Goal: Complete application form: Complete application form

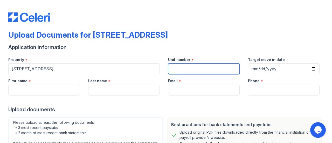
click at [183, 67] on input "Unit number" at bounding box center [204, 68] width 72 height 11
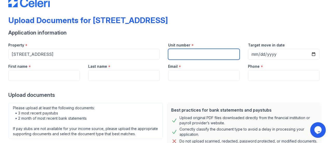
scroll to position [16, 0]
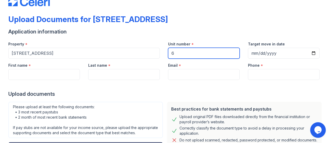
type input "6"
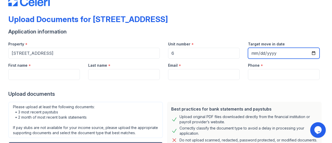
click at [311, 55] on input "Target move in date" at bounding box center [284, 53] width 72 height 11
type input "2025-10-13"
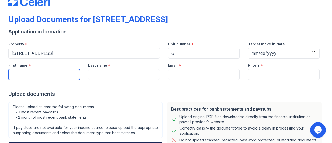
click at [63, 72] on input "First name" at bounding box center [44, 74] width 72 height 11
type input "Alexis"
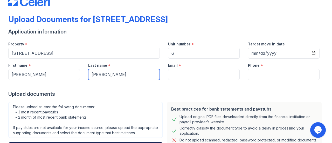
type input "Gonzalez"
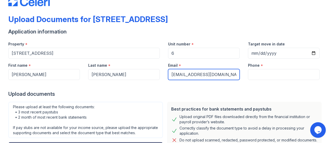
type input "akgonzalez826@gmail.com"
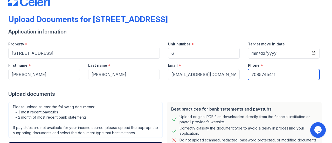
type input "7085745411"
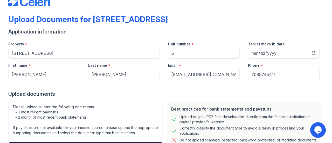
click at [0, 93] on div "Upload Documents for 7138 Riverside Drive Application information Property * 71…" at bounding box center [166, 55] width 332 height 143
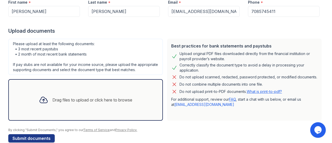
scroll to position [93, 0]
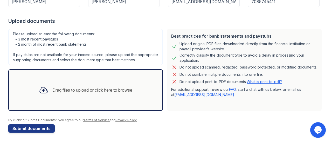
click at [58, 90] on div "Drag files to upload or click here to browse" at bounding box center [92, 90] width 80 height 6
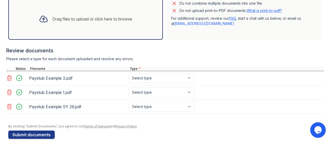
scroll to position [170, 0]
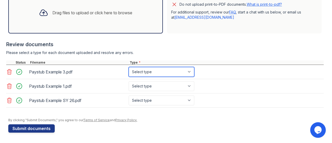
click at [164, 71] on select "Select type Paystub Bank Statement Offer Letter Tax Documents Benefit Award Let…" at bounding box center [162, 72] width 66 height 10
select select "paystub"
click at [129, 68] on select "Select type Paystub Bank Statement Offer Letter Tax Documents Benefit Award Let…" at bounding box center [162, 72] width 66 height 10
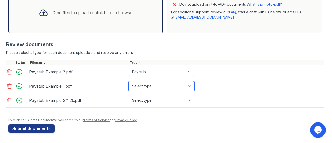
click at [185, 85] on select "Select type Paystub Bank Statement Offer Letter Tax Documents Benefit Award Let…" at bounding box center [162, 86] width 66 height 10
select select "paystub"
click at [129, 82] on select "Select type Paystub Bank Statement Offer Letter Tax Documents Benefit Award Let…" at bounding box center [162, 86] width 66 height 10
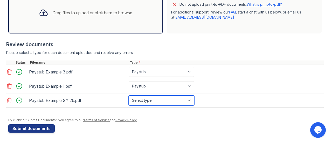
click at [191, 101] on select "Select type Paystub Bank Statement Offer Letter Tax Documents Benefit Award Let…" at bounding box center [162, 101] width 66 height 10
select select "paystub"
click at [129, 96] on select "Select type Paystub Bank Statement Offer Letter Tax Documents Benefit Award Let…" at bounding box center [162, 101] width 66 height 10
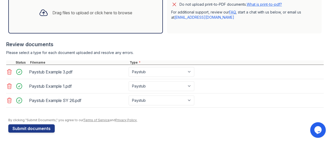
click at [167, 43] on div "Review documents" at bounding box center [165, 44] width 318 height 7
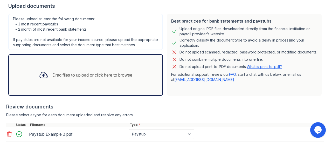
scroll to position [104, 0]
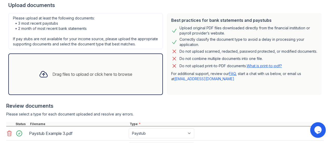
click at [128, 77] on div "Drag files to upload or click here to browse" at bounding box center [92, 74] width 80 height 6
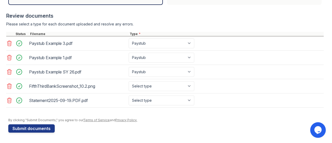
scroll to position [198, 0]
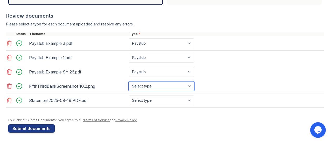
click at [172, 89] on select "Select type Paystub Bank Statement Offer Letter Tax Documents Benefit Award Let…" at bounding box center [162, 86] width 66 height 10
select select "bank_statement"
click at [129, 82] on select "Select type Paystub Bank Statement Offer Letter Tax Documents Benefit Award Let…" at bounding box center [162, 86] width 66 height 10
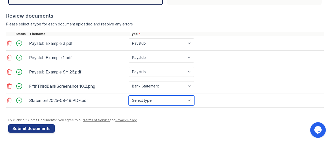
click at [179, 102] on select "Select type Paystub Bank Statement Offer Letter Tax Documents Benefit Award Let…" at bounding box center [162, 101] width 66 height 10
select select "bank_statement"
click at [129, 96] on select "Select type Paystub Bank Statement Offer Letter Tax Documents Benefit Award Let…" at bounding box center [162, 101] width 66 height 10
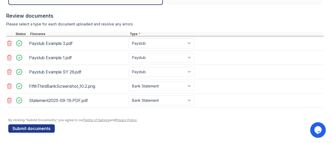
click at [171, 112] on div at bounding box center [165, 110] width 318 height 5
click at [27, 131] on button "Submit documents" at bounding box center [31, 128] width 46 height 8
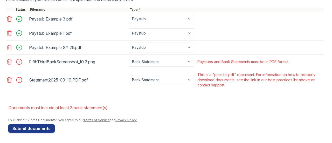
scroll to position [236, 0]
click at [10, 80] on icon at bounding box center [9, 80] width 6 height 6
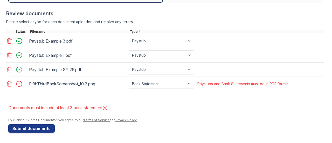
click at [10, 83] on icon at bounding box center [9, 84] width 6 height 6
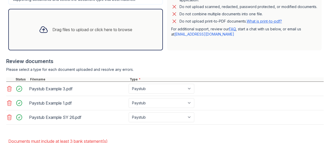
scroll to position [166, 0]
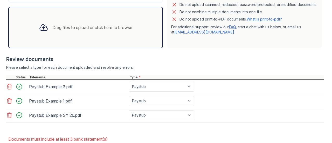
click at [86, 30] on div "Drag files to upload or click here to browse" at bounding box center [92, 27] width 80 height 6
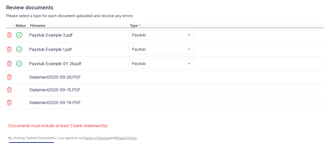
scroll to position [239, 0]
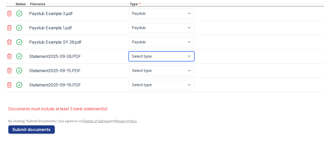
click at [191, 59] on select "Select type Paystub Bank Statement Offer Letter Tax Documents Benefit Award Let…" at bounding box center [162, 56] width 66 height 10
select select "bank_statement"
click at [129, 55] on select "Select type Paystub Bank Statement Offer Letter Tax Documents Benefit Award Let…" at bounding box center [162, 56] width 66 height 10
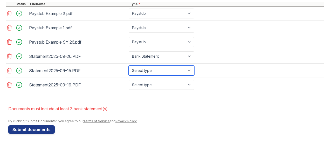
click at [184, 75] on select "Select type Paystub Bank Statement Offer Letter Tax Documents Benefit Award Let…" at bounding box center [162, 71] width 66 height 10
select select "bank_statement"
click at [129, 69] on select "Select type Paystub Bank Statement Offer Letter Tax Documents Benefit Award Let…" at bounding box center [162, 71] width 66 height 10
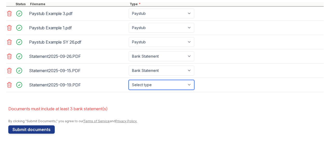
drag, startPoint x: 183, startPoint y: 87, endPoint x: 180, endPoint y: 47, distance: 39.6
click at [180, 47] on div "Paystub Example 3.pdf Paystub Bank Statement Offer Letter Tax Documents Benefit…" at bounding box center [165, 49] width 318 height 86
select select "bank_statement"
click at [129, 83] on select "Select type Paystub Bank Statement Offer Letter Tax Documents Benefit Award Let…" at bounding box center [162, 85] width 66 height 10
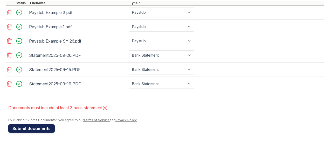
click at [22, 131] on button "Submit documents" at bounding box center [31, 128] width 46 height 8
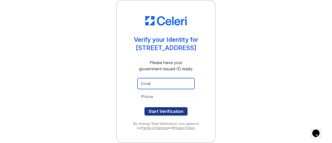
click at [150, 83] on input "email" at bounding box center [166, 83] width 57 height 11
type input "[EMAIL_ADDRESS][DOMAIN_NAME]"
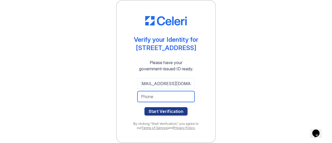
scroll to position [0, 0]
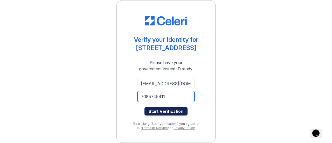
type input "7085745411"
click at [162, 110] on button "Start Verification" at bounding box center [166, 111] width 43 height 8
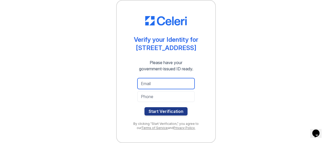
click at [149, 83] on input "email" at bounding box center [166, 83] width 57 height 11
type input "akgonzalez826@gmail.com"
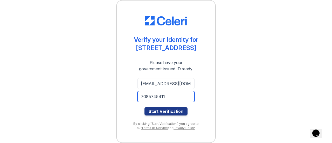
type input "7085745411"
click at [145, 107] on button "Start Verification" at bounding box center [166, 111] width 43 height 8
